Goal: Task Accomplishment & Management: Manage account settings

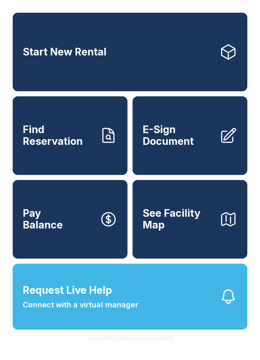
click at [144, 324] on button "Request Live Help Connect with a virtual manager" at bounding box center [130, 296] width 234 height 66
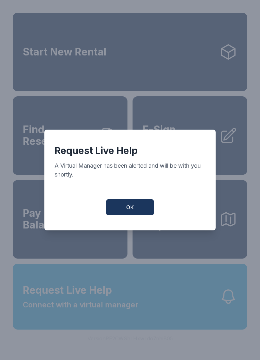
click at [113, 228] on div "Request Live Help A Virtual Manager has been alerted and will be with you short…" at bounding box center [129, 179] width 171 height 101
click at [125, 215] on button "OK" at bounding box center [129, 207] width 47 height 16
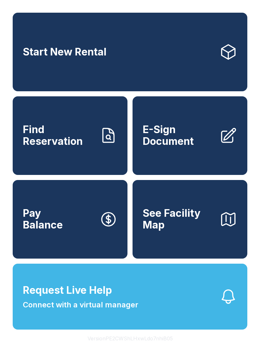
click at [108, 142] on icon at bounding box center [108, 135] width 11 height 14
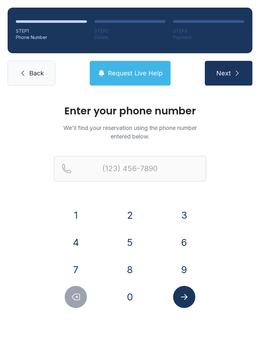
click at [130, 270] on button "8" at bounding box center [130, 269] width 22 height 22
click at [130, 299] on button "0" at bounding box center [130, 297] width 22 height 22
click at [185, 220] on button "3" at bounding box center [184, 215] width 22 height 22
click at [131, 213] on button "2" at bounding box center [130, 215] width 22 height 22
click at [131, 265] on button "8" at bounding box center [130, 269] width 22 height 22
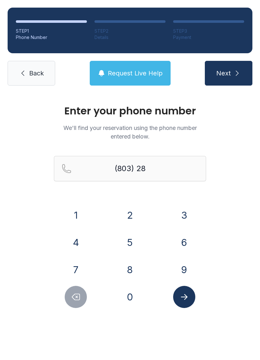
click at [133, 297] on button "0" at bounding box center [130, 297] width 22 height 22
click at [77, 249] on button "4" at bounding box center [76, 242] width 22 height 22
click at [78, 211] on button "1" at bounding box center [76, 215] width 22 height 22
click at [179, 240] on button "6" at bounding box center [184, 242] width 22 height 22
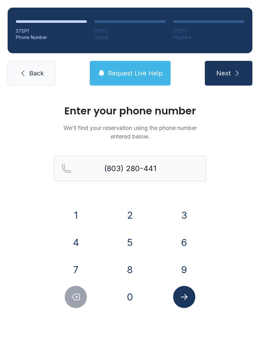
type input "[PHONE_NUMBER]"
click at [178, 303] on button "Submit lookup form" at bounding box center [184, 297] width 22 height 22
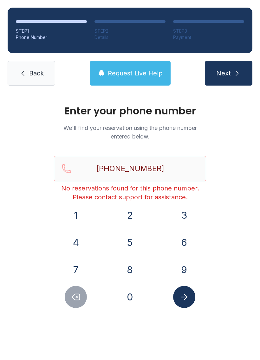
click at [28, 70] on link "Back" at bounding box center [31, 73] width 47 height 25
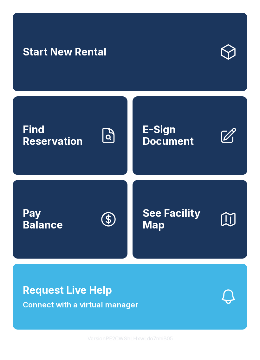
click at [103, 228] on icon at bounding box center [108, 219] width 18 height 18
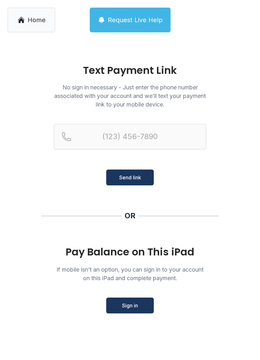
click at [30, 19] on span "Home" at bounding box center [37, 20] width 18 height 9
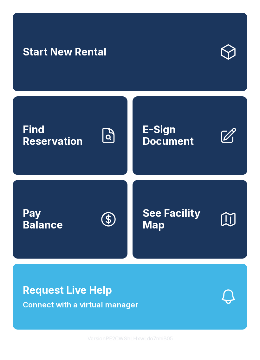
click at [163, 311] on button "Request Live Help Connect with a virtual manager" at bounding box center [130, 296] width 234 height 66
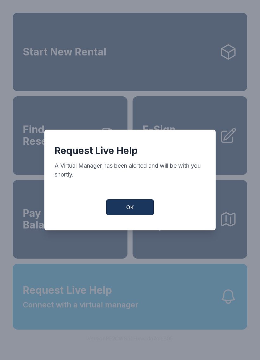
click at [112, 215] on button "OK" at bounding box center [129, 207] width 47 height 16
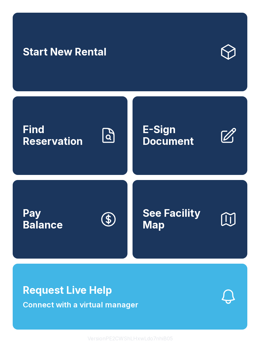
click at [52, 66] on link "Start New Rental" at bounding box center [130, 52] width 234 height 79
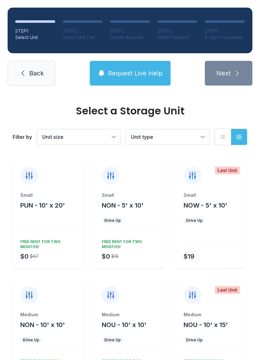
click at [29, 69] on span "Back" at bounding box center [36, 73] width 15 height 9
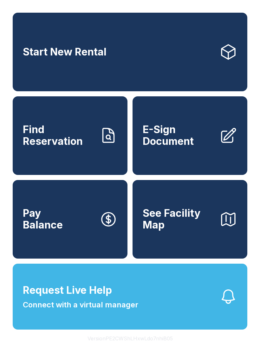
click at [143, 295] on button "Request Live Help Connect with a virtual manager" at bounding box center [130, 296] width 234 height 66
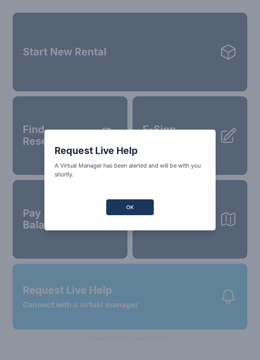
click at [134, 208] on button "OK" at bounding box center [129, 207] width 47 height 16
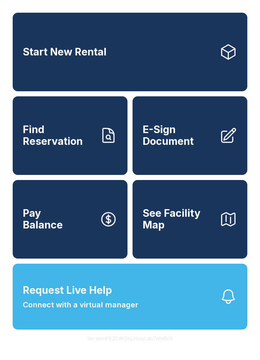
click at [126, 218] on link "Pay Balance" at bounding box center [70, 219] width 115 height 79
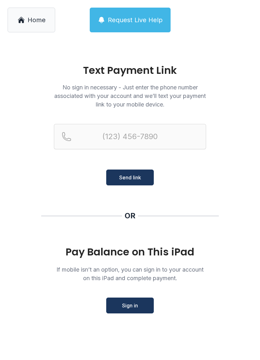
click at [46, 22] on link "Home" at bounding box center [31, 20] width 47 height 25
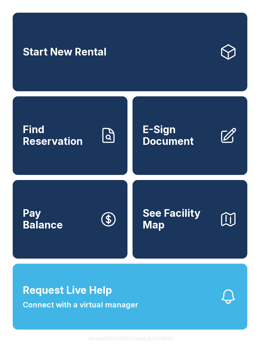
click at [151, 347] on button "Version PE2CWShLHxwLdo7nhiB05" at bounding box center [129, 338] width 95 height 18
click at [176, 313] on button "Request Live Help Connect with a virtual manager" at bounding box center [130, 296] width 234 height 66
